Goal: Check status: Check status

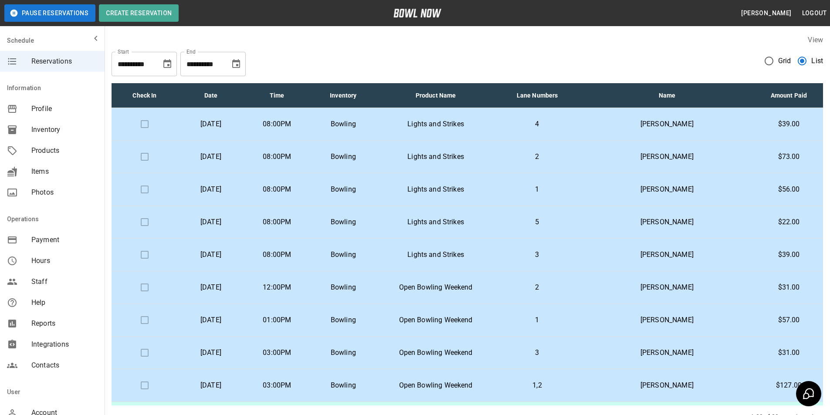
click at [235, 69] on button "Choose date, selected date is Sep 22, 2025" at bounding box center [235, 63] width 17 height 17
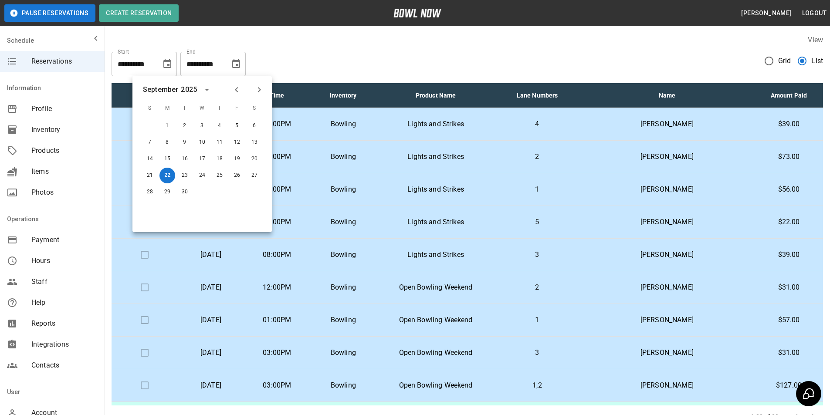
click at [242, 89] on button "Previous month" at bounding box center [236, 89] width 15 height 15
click at [235, 179] on button "22" at bounding box center [237, 176] width 16 height 16
type input "**********"
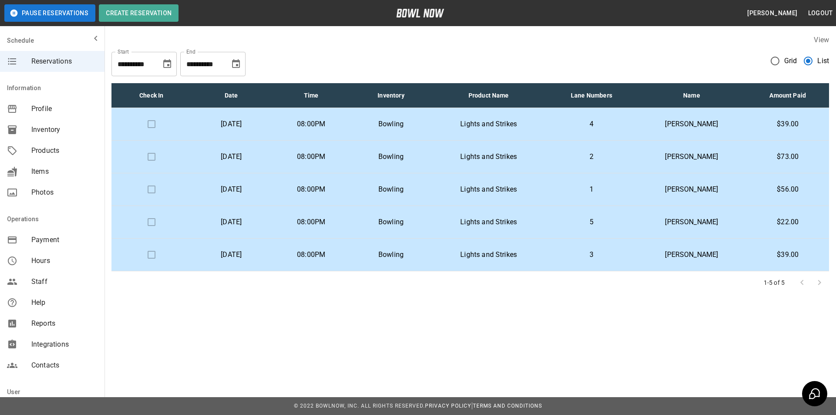
click at [547, 129] on td "Lights and Strikes" at bounding box center [488, 124] width 115 height 33
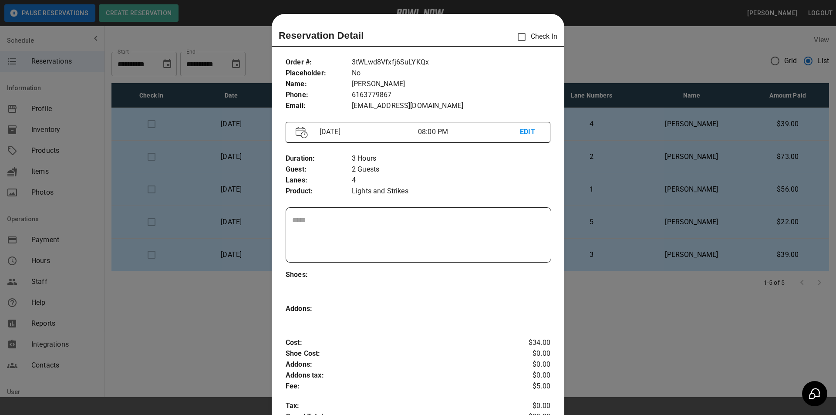
scroll to position [14, 0]
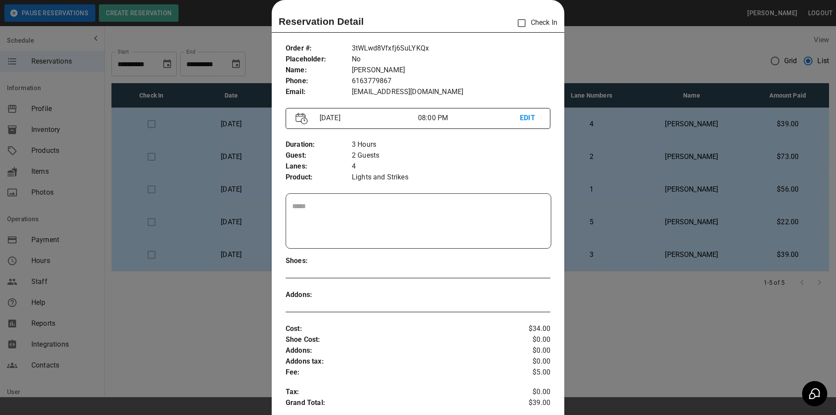
click at [611, 152] on div at bounding box center [418, 207] width 836 height 415
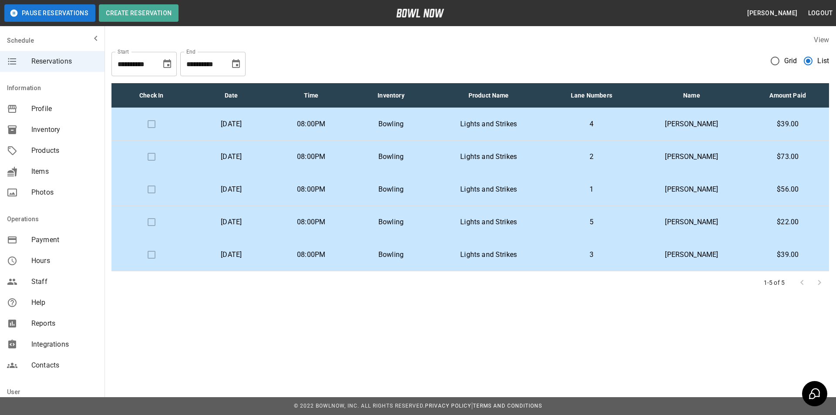
click at [431, 153] on td "Bowling" at bounding box center [391, 157] width 80 height 33
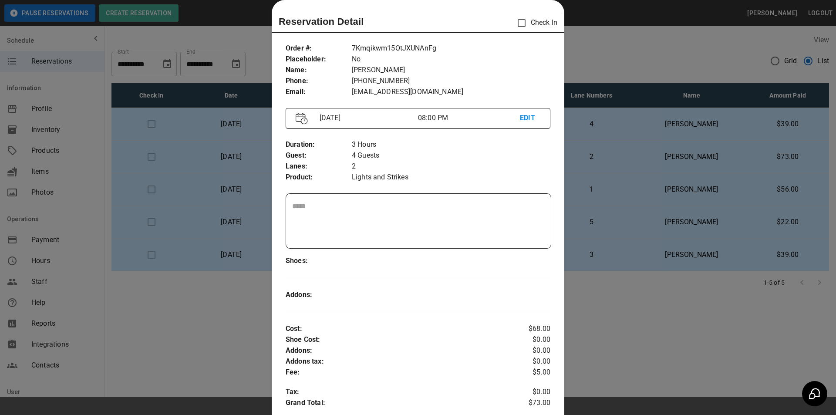
drag, startPoint x: 589, startPoint y: 187, endPoint x: 583, endPoint y: 188, distance: 6.2
click at [586, 188] on div at bounding box center [418, 207] width 836 height 415
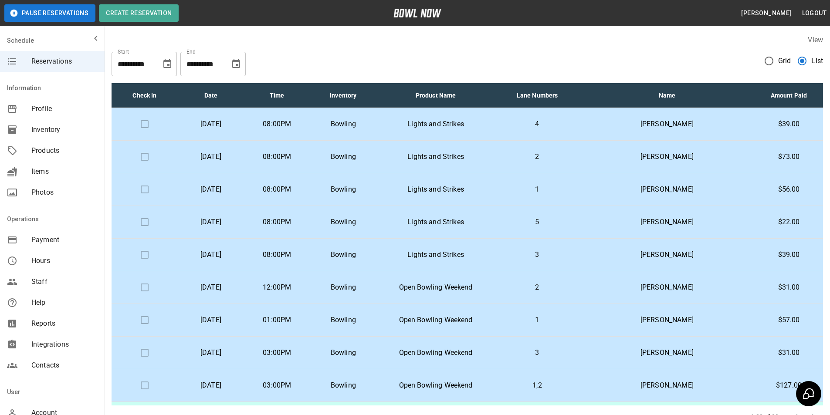
click at [235, 67] on icon "Choose date, selected date is Sep 22, 2025" at bounding box center [236, 64] width 10 height 10
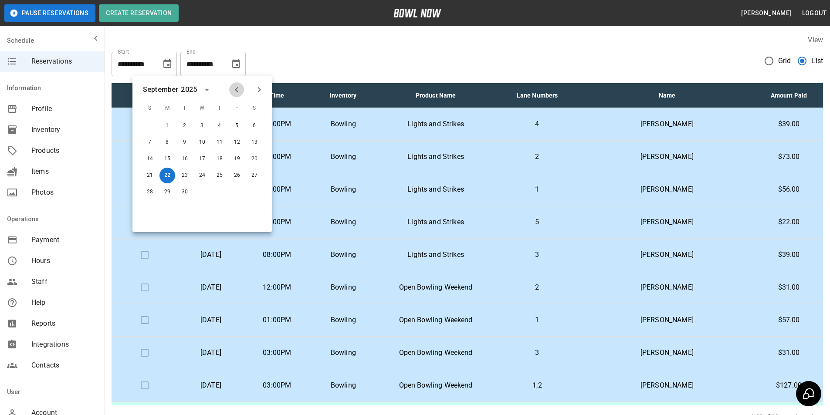
click at [238, 87] on icon "Previous month" at bounding box center [236, 90] width 10 height 10
click at [239, 170] on button "22" at bounding box center [237, 176] width 16 height 16
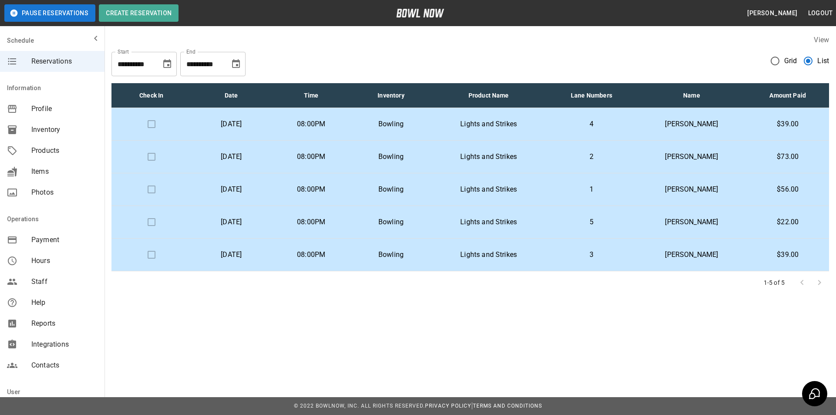
click at [522, 249] on td "Lights and Strikes" at bounding box center [488, 255] width 115 height 33
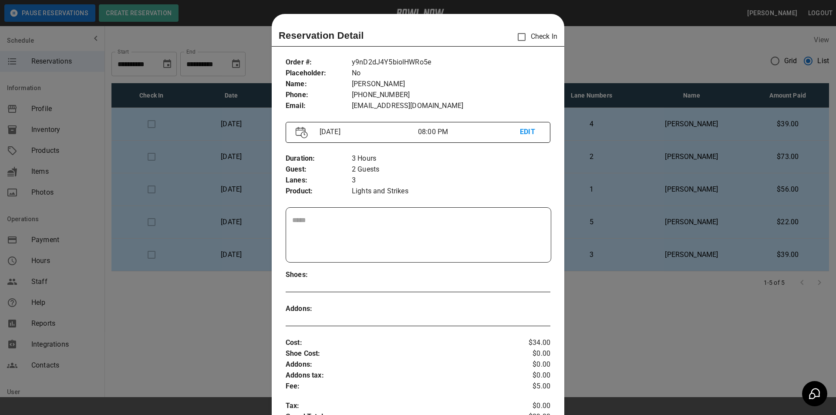
scroll to position [14, 0]
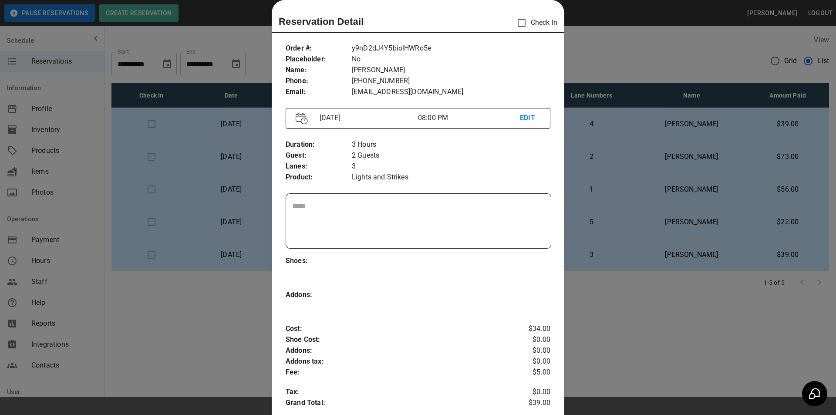
click at [705, 300] on div at bounding box center [418, 207] width 836 height 415
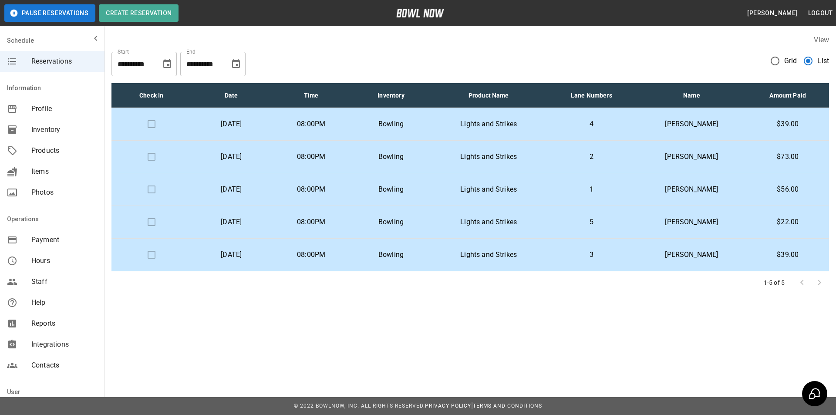
click at [669, 219] on p "[PERSON_NAME]" at bounding box center [692, 222] width 96 height 10
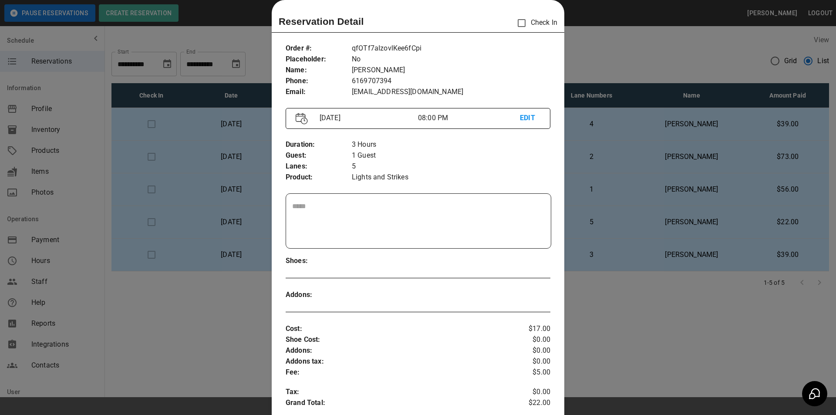
click at [646, 183] on div at bounding box center [418, 207] width 836 height 415
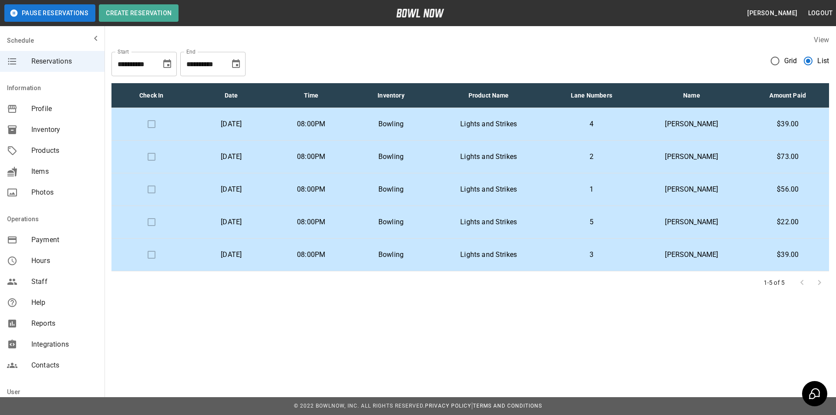
click at [619, 190] on p "1" at bounding box center [592, 189] width 77 height 10
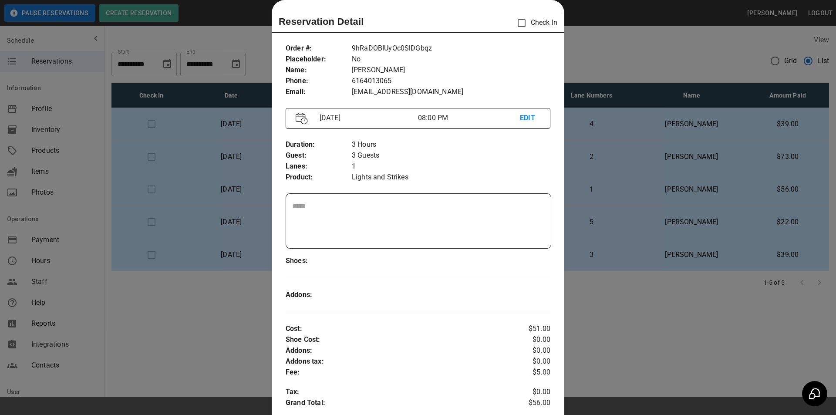
drag, startPoint x: 620, startPoint y: 223, endPoint x: 614, endPoint y: 230, distance: 9.6
click at [617, 230] on div at bounding box center [418, 207] width 836 height 415
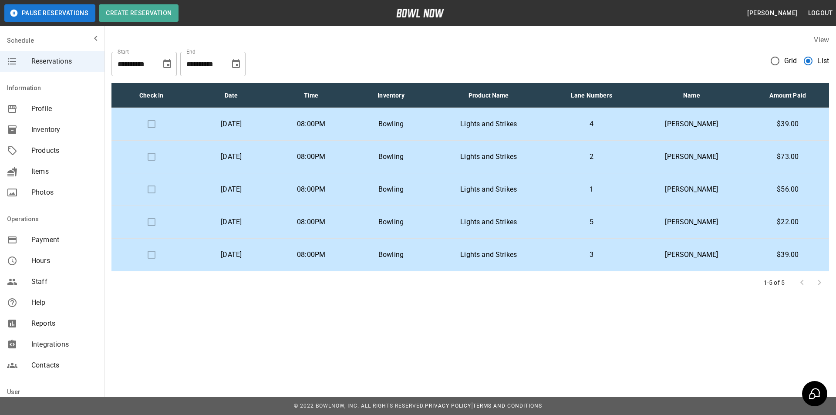
click at [235, 66] on icon "Choose date, selected date is Aug 22, 2025" at bounding box center [236, 64] width 10 height 10
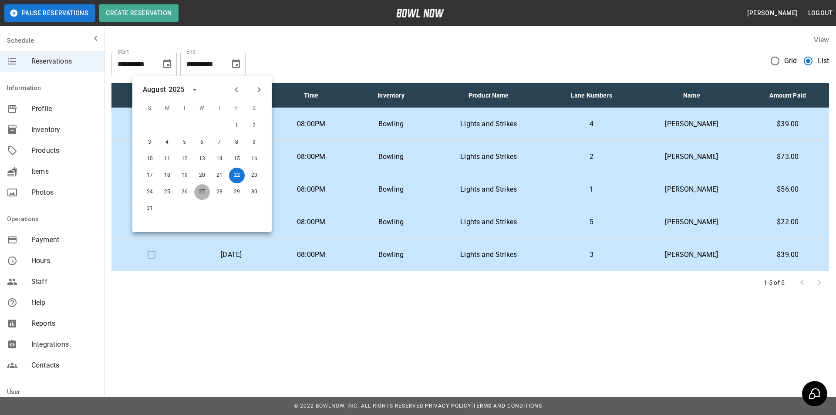
click at [198, 189] on button "27" at bounding box center [202, 192] width 16 height 16
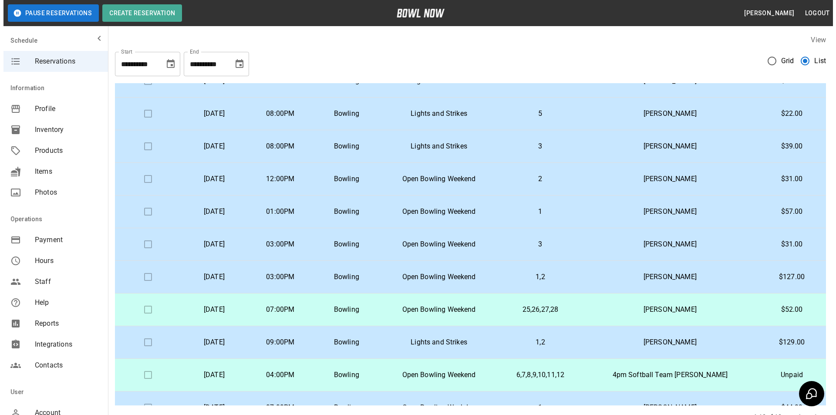
scroll to position [127, 0]
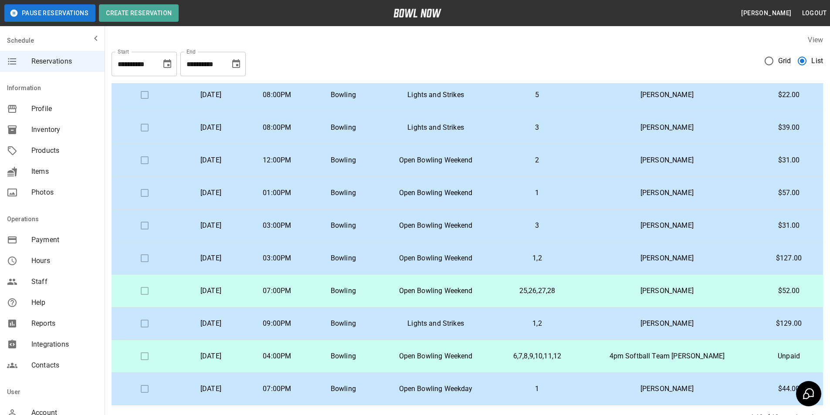
click at [549, 387] on td "1" at bounding box center [537, 389] width 84 height 33
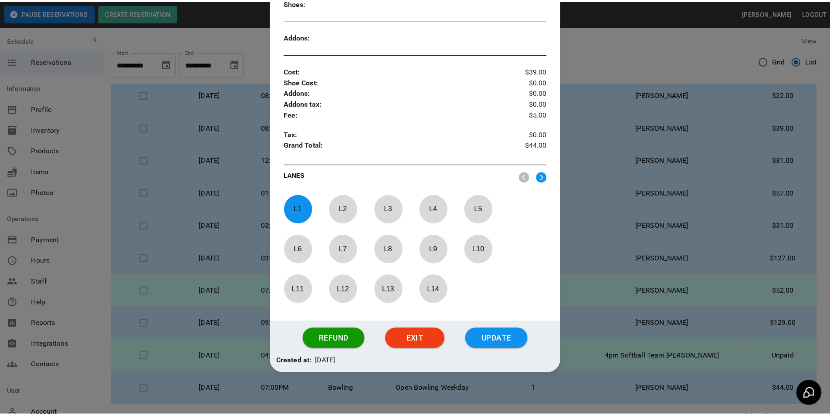
scroll to position [274, 0]
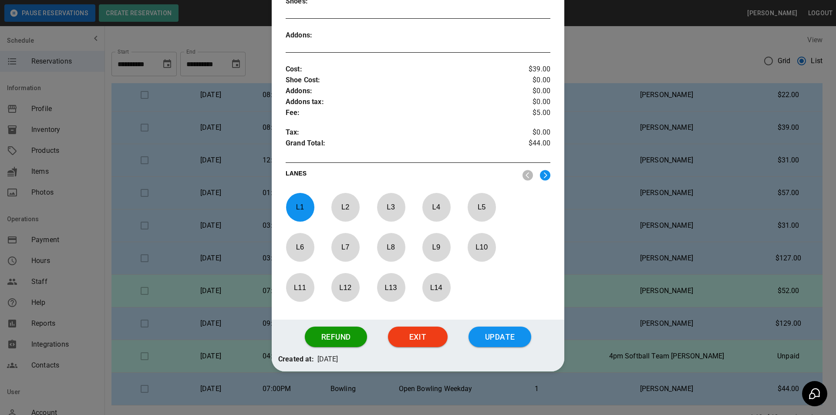
click at [661, 195] on div at bounding box center [418, 207] width 836 height 415
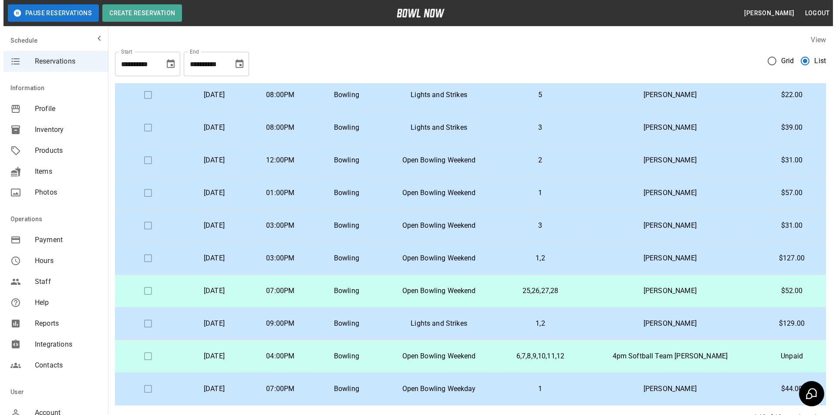
scroll to position [0, 0]
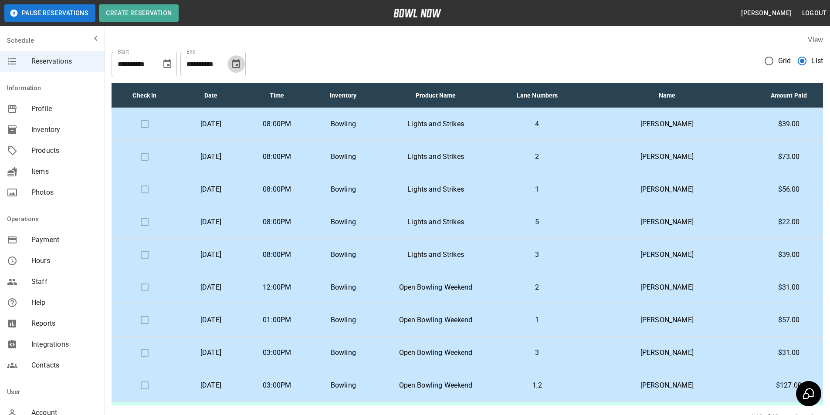
click at [239, 62] on icon "Choose date, selected date is Aug 27, 2025" at bounding box center [236, 63] width 8 height 9
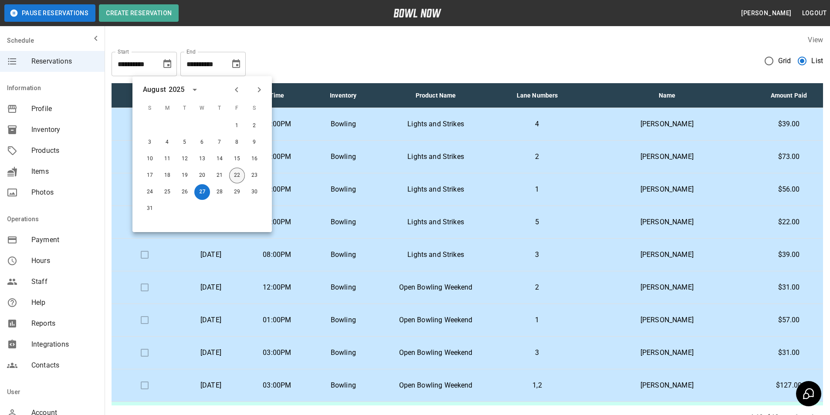
click at [234, 182] on button "22" at bounding box center [237, 176] width 16 height 16
type input "**********"
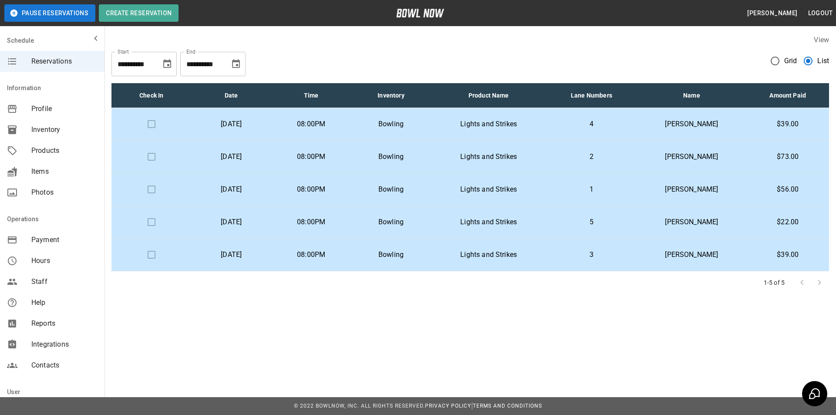
click at [653, 127] on td "[PERSON_NAME]" at bounding box center [692, 124] width 110 height 33
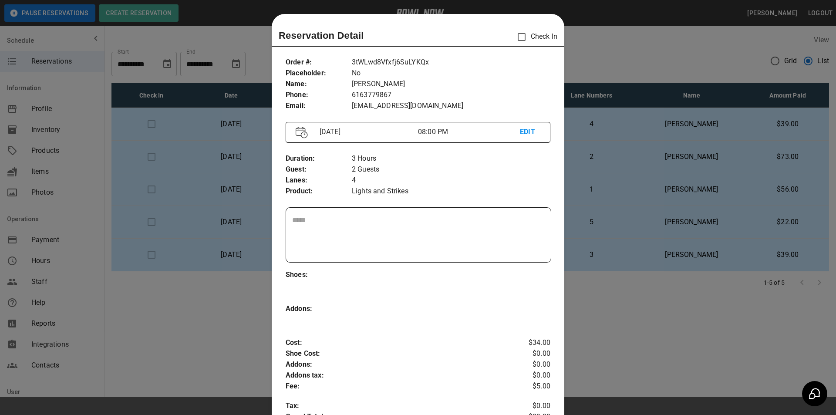
scroll to position [14, 0]
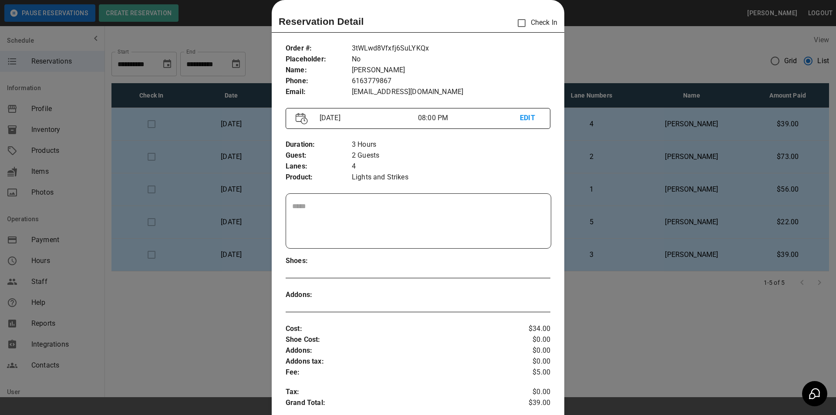
drag, startPoint x: 738, startPoint y: 190, endPoint x: 715, endPoint y: 170, distance: 30.7
click at [735, 187] on div at bounding box center [418, 207] width 836 height 415
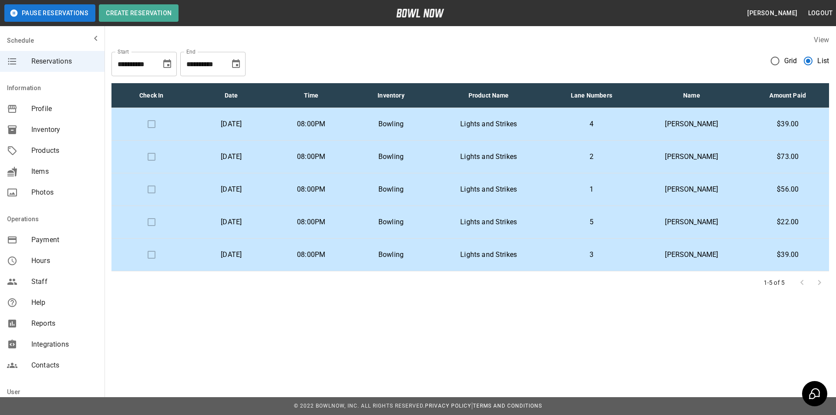
click at [682, 161] on p "[PERSON_NAME]" at bounding box center [692, 157] width 96 height 10
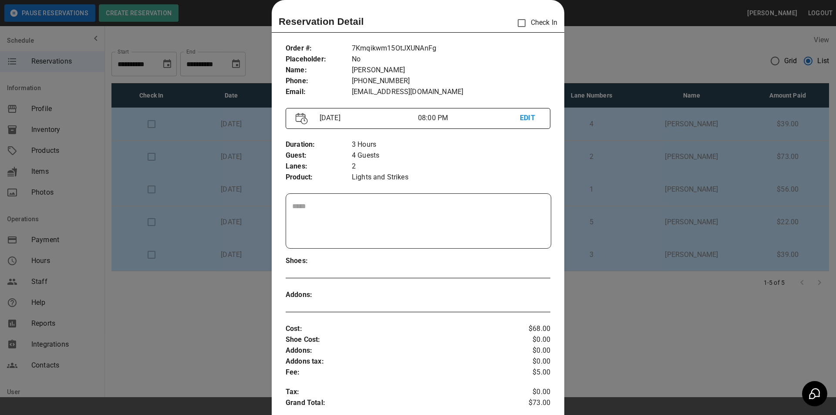
click at [687, 75] on div at bounding box center [418, 207] width 836 height 415
